Goal: Check status

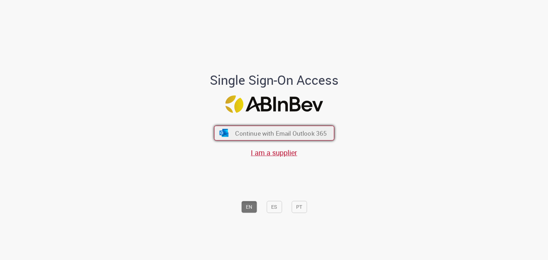
click at [288, 129] on button "Continue with Email Outlook 365" at bounding box center [274, 133] width 120 height 15
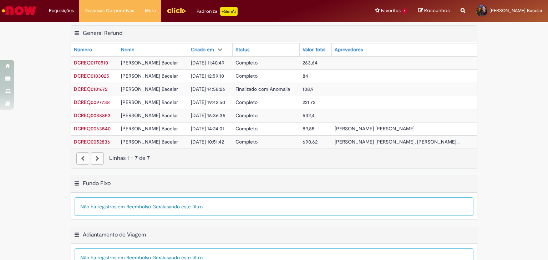
click at [89, 63] on span "DCREQ0170510" at bounding box center [91, 63] width 34 height 6
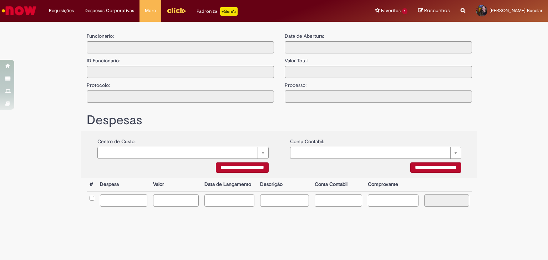
type input "**********"
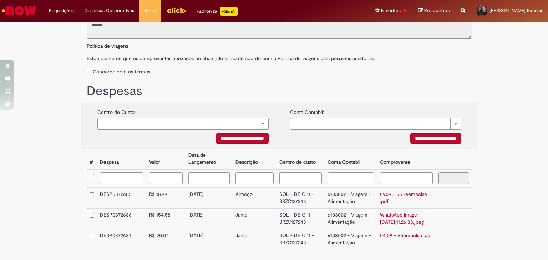
scroll to position [139, 0]
